Goal: Information Seeking & Learning: Learn about a topic

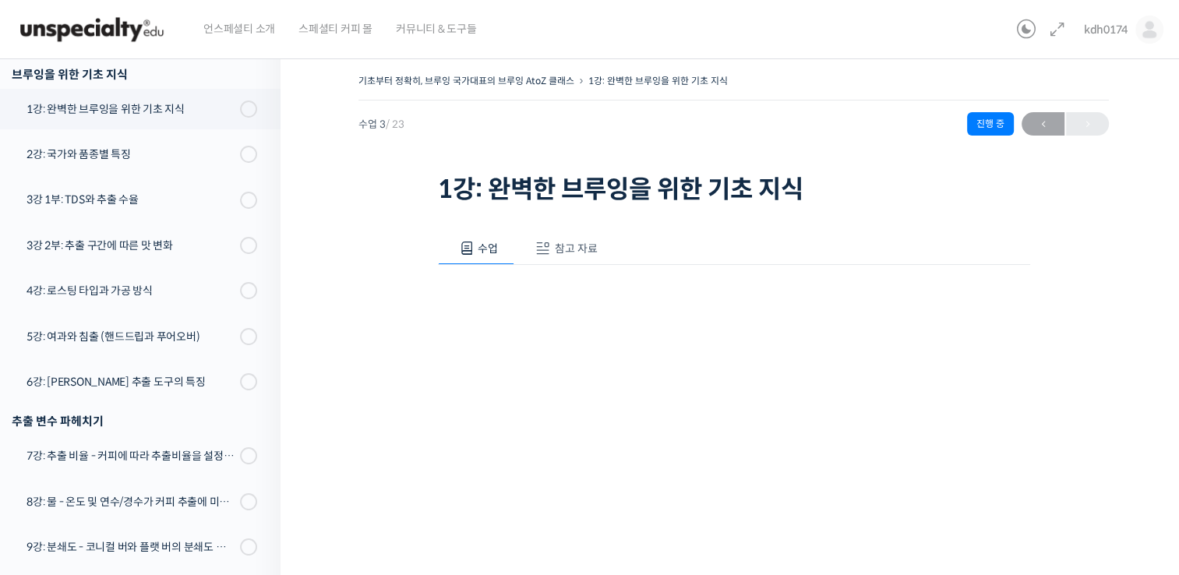
scroll to position [182, 0]
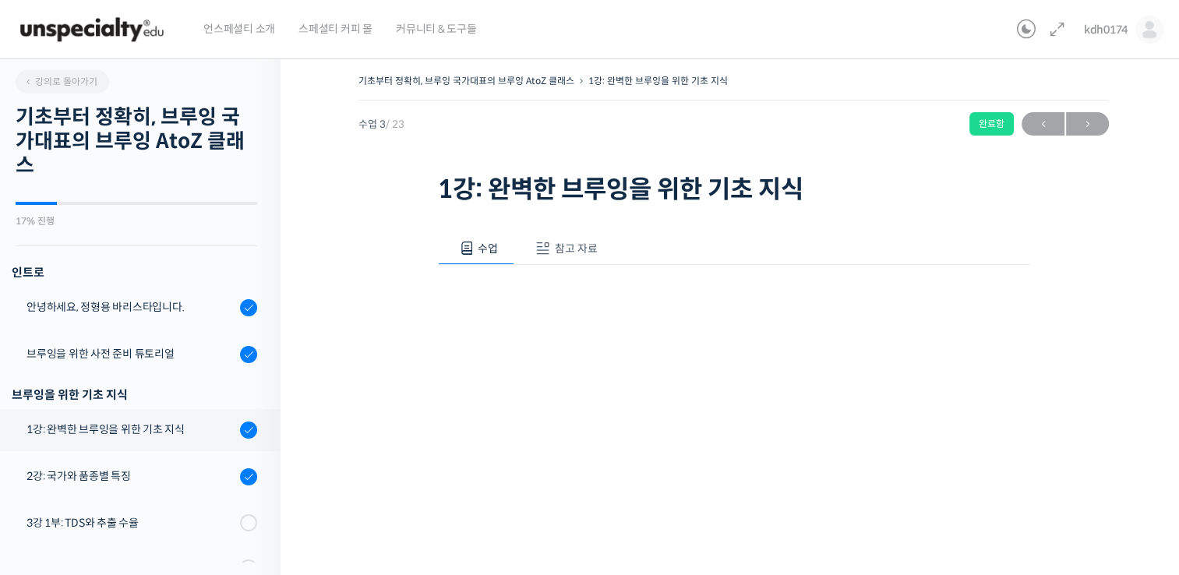
scroll to position [320, 0]
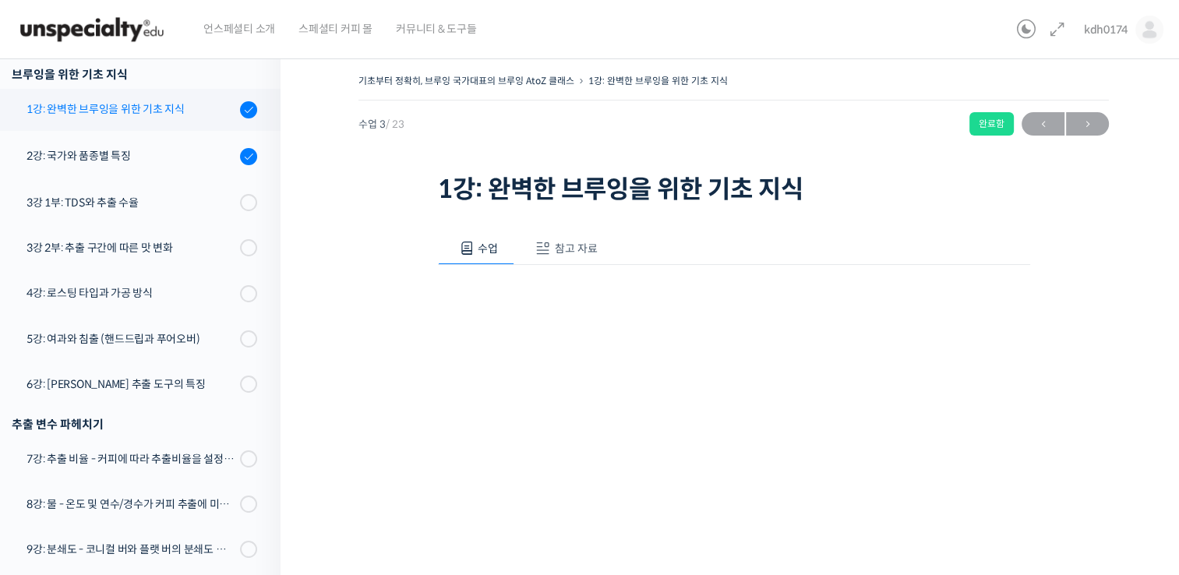
click at [152, 108] on div "1강: 완벽한 브루잉을 위한 기초 지식" at bounding box center [131, 109] width 209 height 17
click at [1033, 34] on icon at bounding box center [1026, 29] width 19 height 19
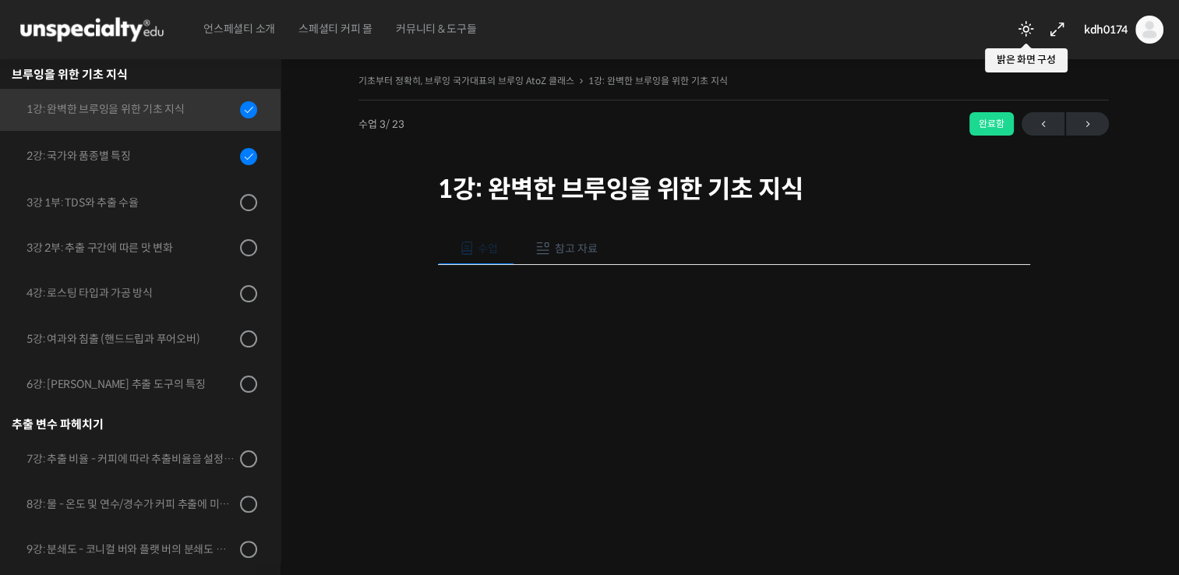
click at [1029, 24] on icon at bounding box center [1026, 29] width 19 height 19
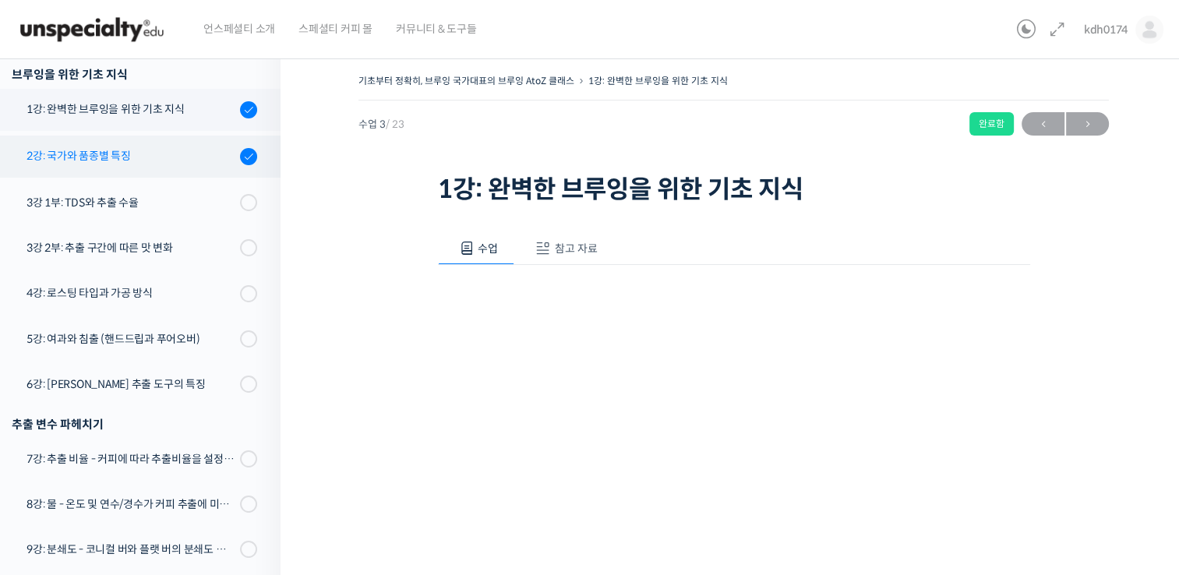
click at [129, 162] on div "2강: 국가와 품종별 특징" at bounding box center [131, 155] width 209 height 17
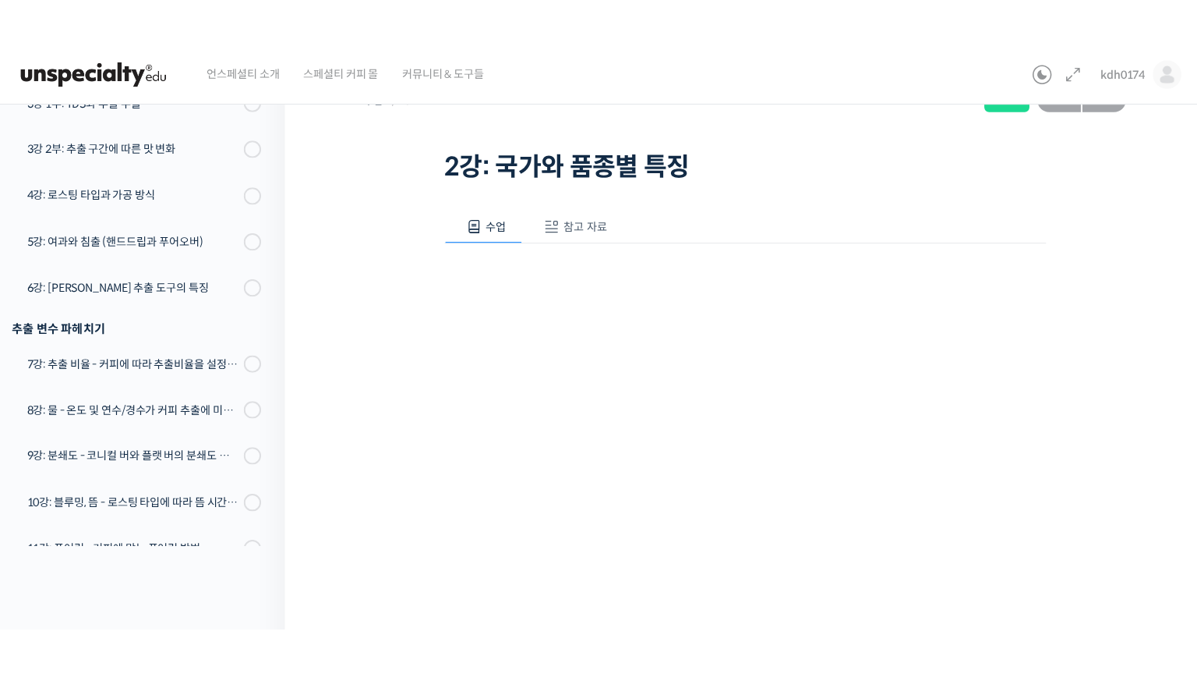
scroll to position [172, 0]
